Goal: Task Accomplishment & Management: Manage account settings

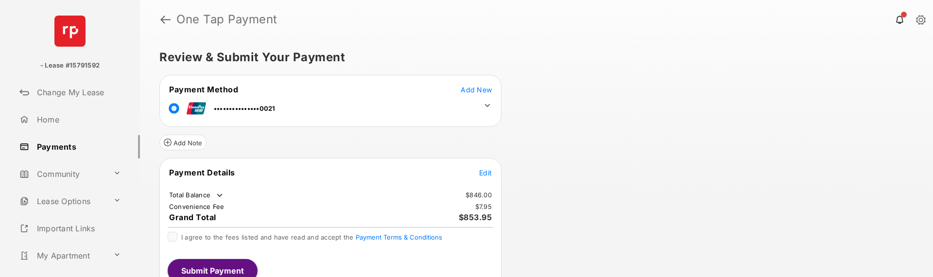
click at [59, 149] on link "Payments" at bounding box center [78, 146] width 124 height 23
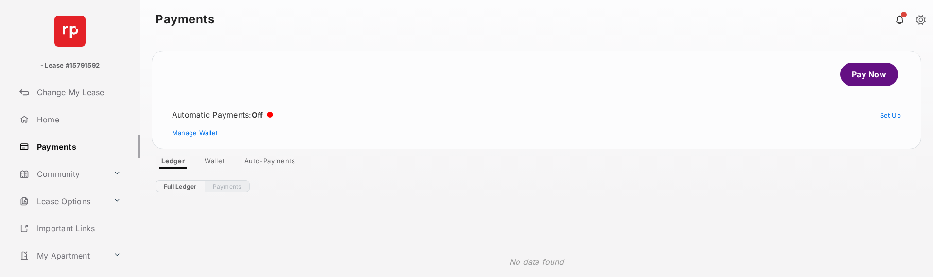
click at [271, 161] on link "Auto-Payments" at bounding box center [270, 163] width 67 height 12
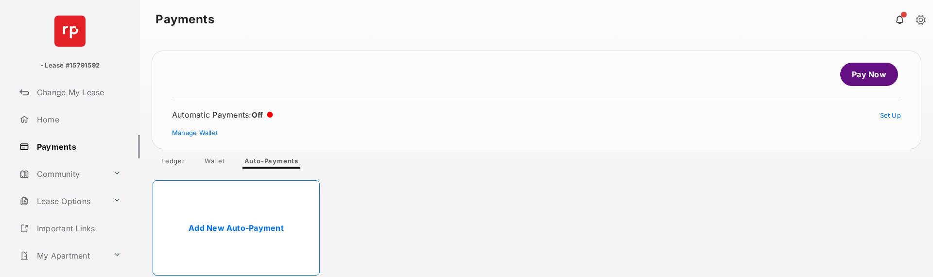
click at [249, 229] on link "Add New Auto-Payment" at bounding box center [236, 227] width 167 height 95
